Goal: Transaction & Acquisition: Book appointment/travel/reservation

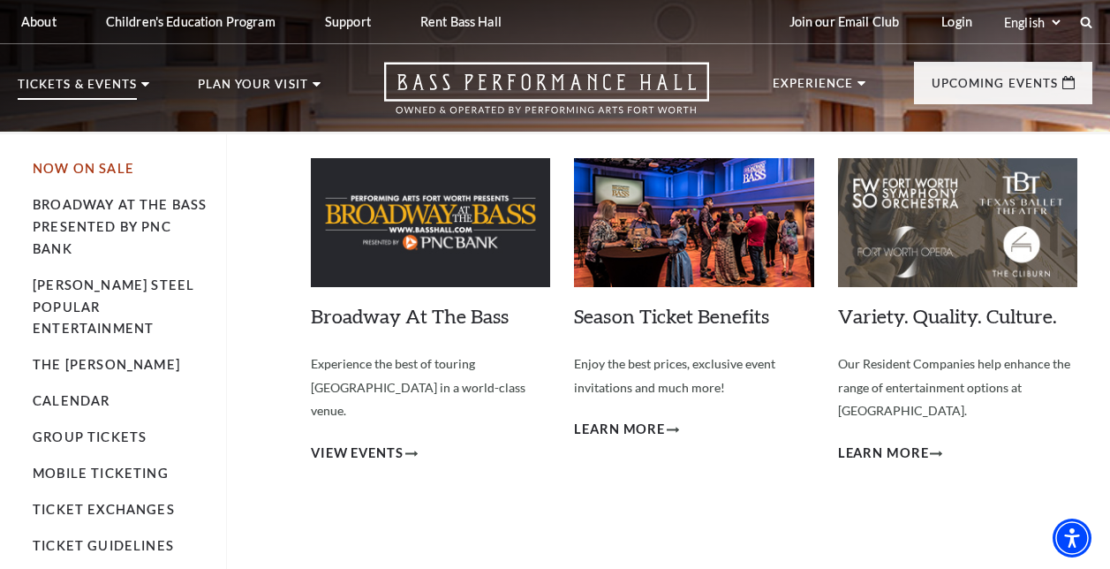
click at [88, 162] on link "Now On Sale" at bounding box center [84, 168] width 102 height 15
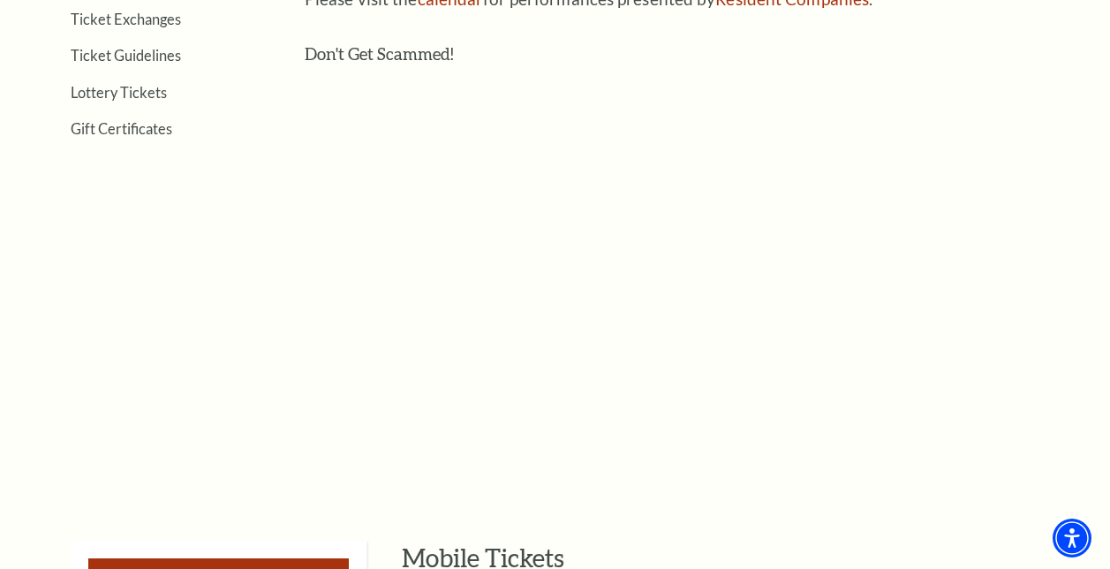
scroll to position [707, 0]
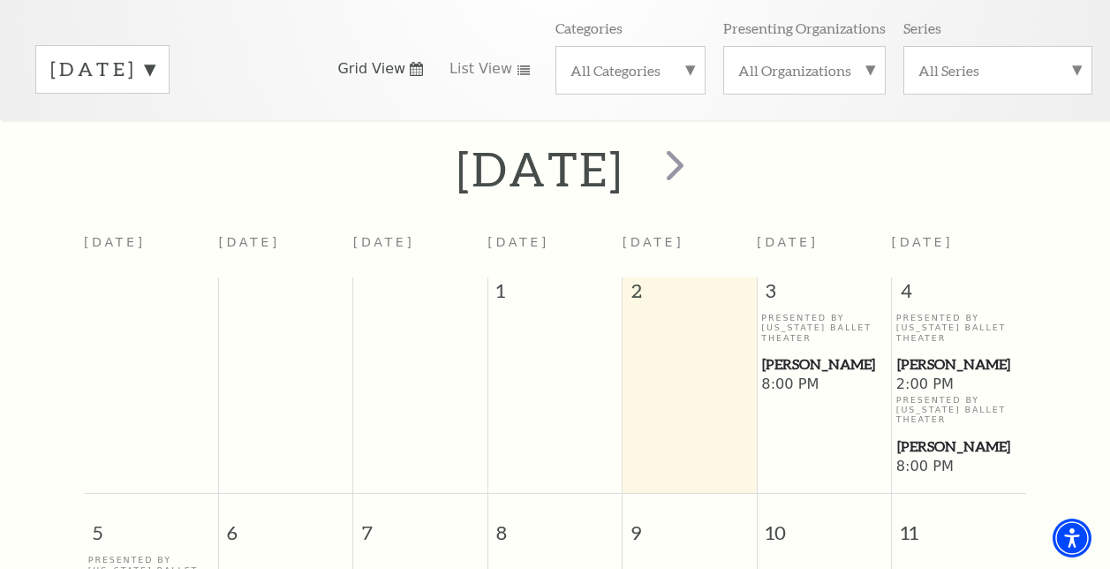
scroll to position [237, 0]
